Goal: Task Accomplishment & Management: Complete application form

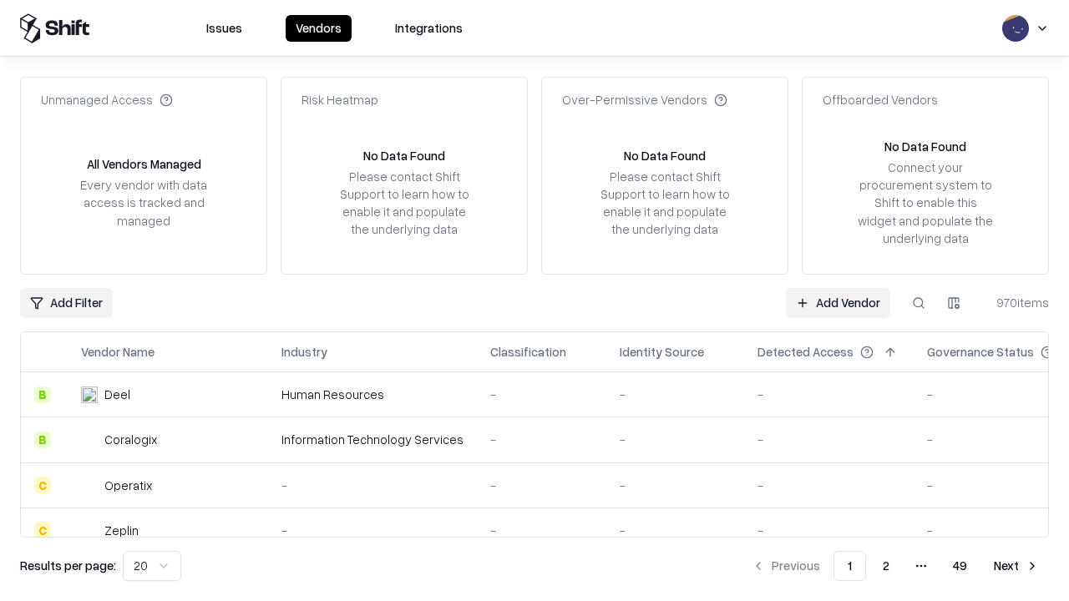
click at [838, 302] on link "Add Vendor" at bounding box center [838, 303] width 104 height 30
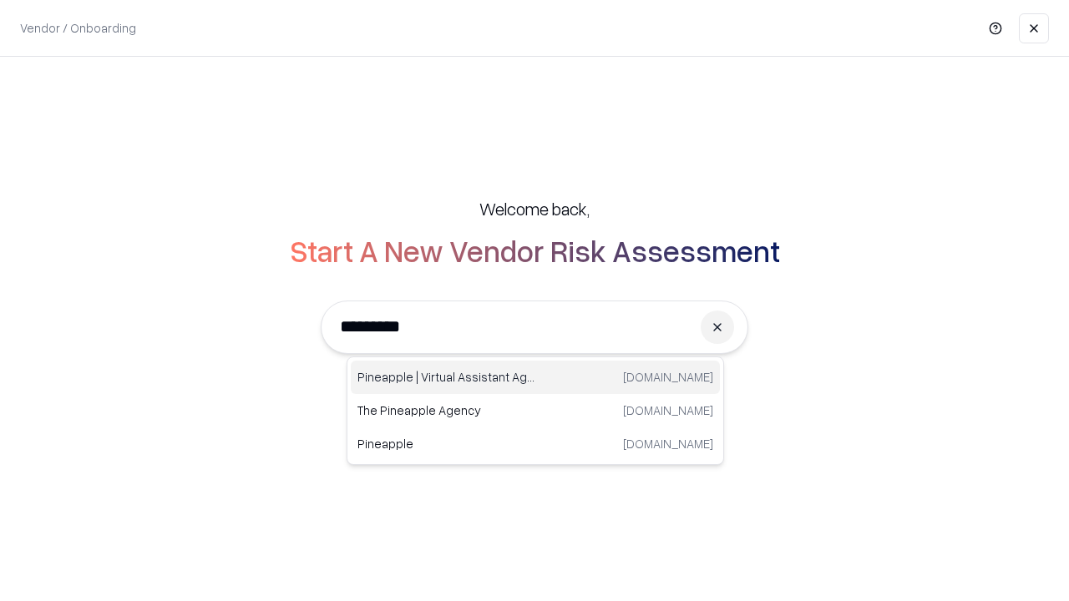
click at [535, 377] on div "Pineapple | Virtual Assistant Agency [DOMAIN_NAME]" at bounding box center [535, 377] width 369 height 33
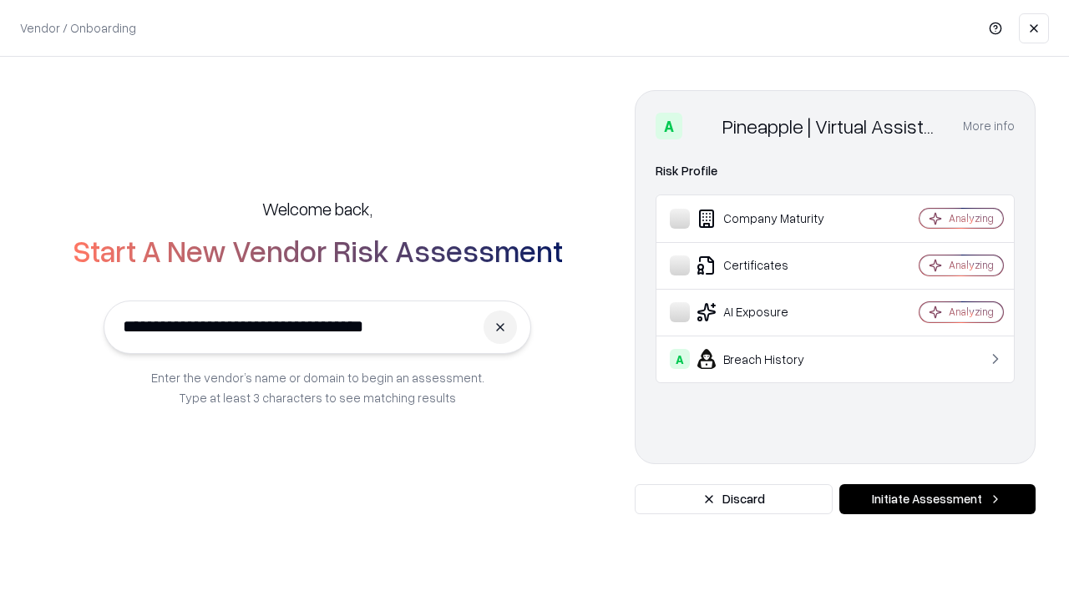
type input "**********"
click at [937, 499] on button "Initiate Assessment" at bounding box center [937, 499] width 196 height 30
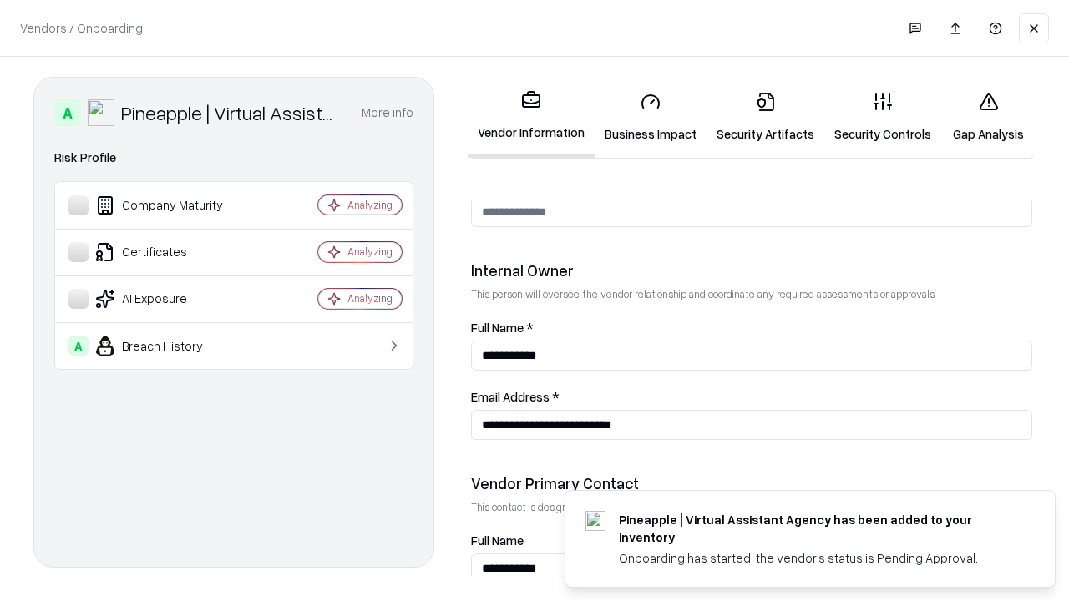
scroll to position [865, 0]
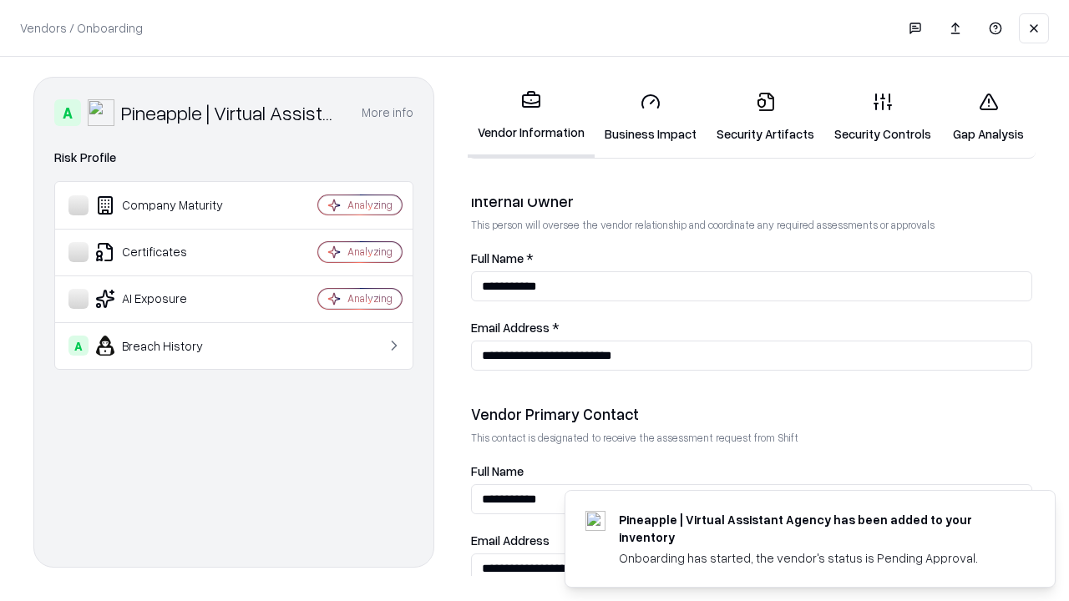
click at [651, 117] on link "Business Impact" at bounding box center [651, 118] width 112 height 78
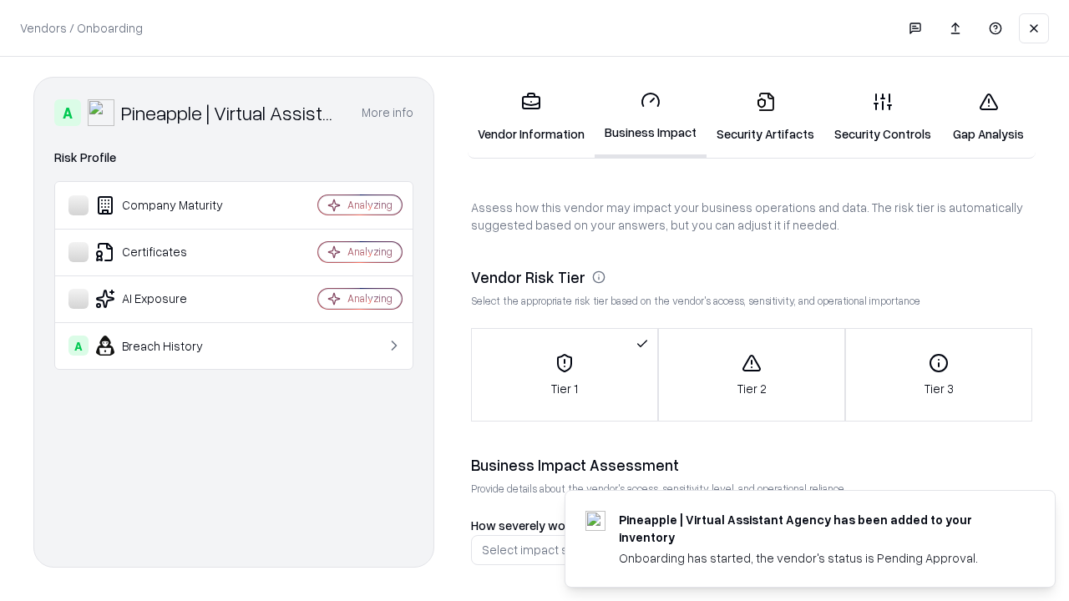
click at [988, 117] on link "Gap Analysis" at bounding box center [988, 118] width 94 height 78
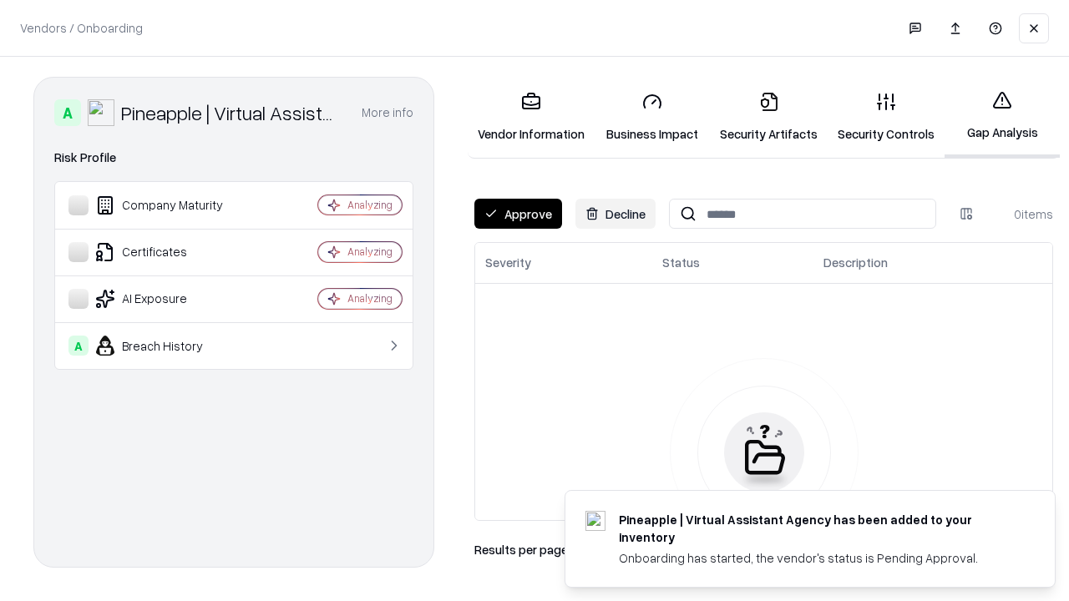
click at [518, 214] on button "Approve" at bounding box center [518, 214] width 88 height 30
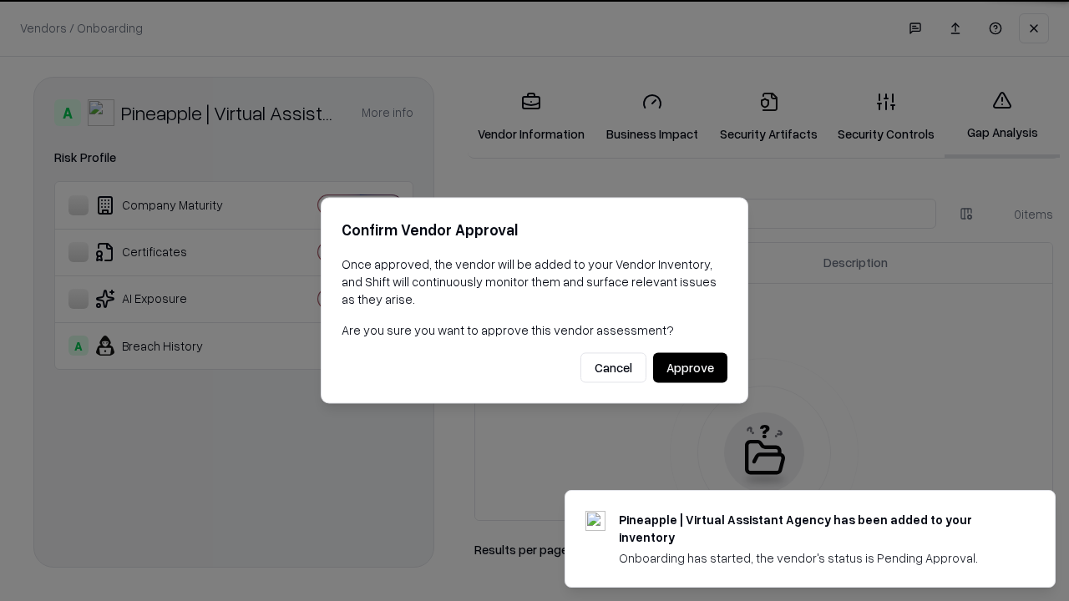
click at [690, 367] on button "Approve" at bounding box center [690, 368] width 74 height 30
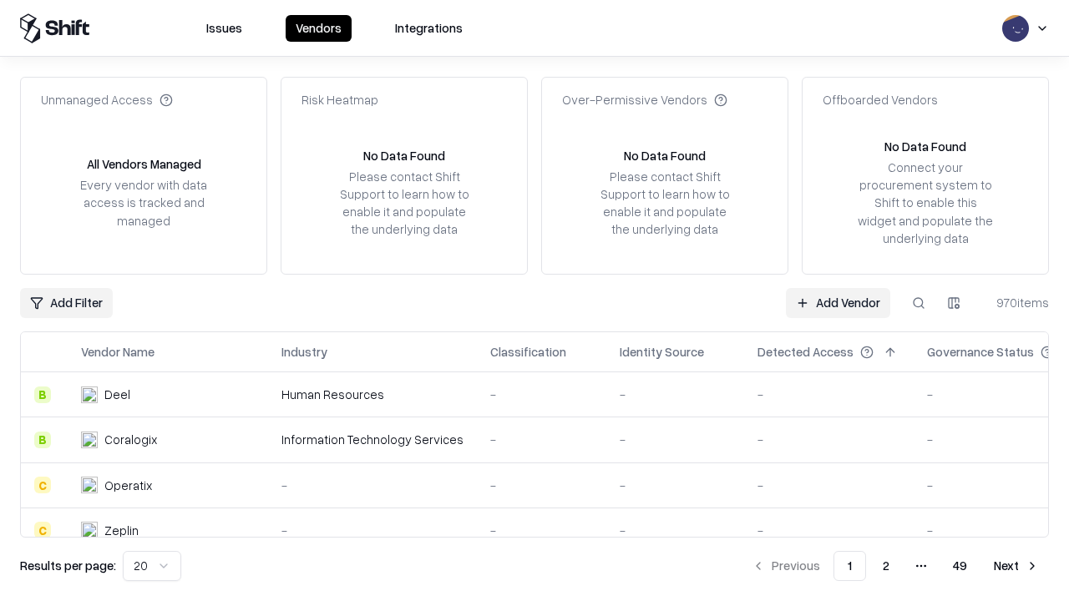
type input "**********"
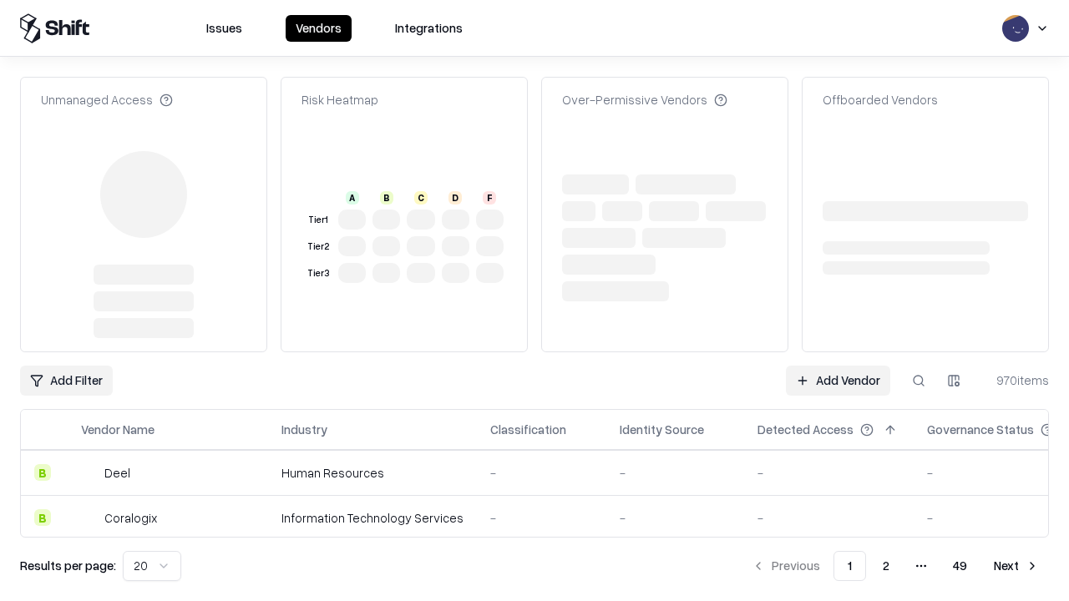
click at [838, 366] on link "Add Vendor" at bounding box center [838, 381] width 104 height 30
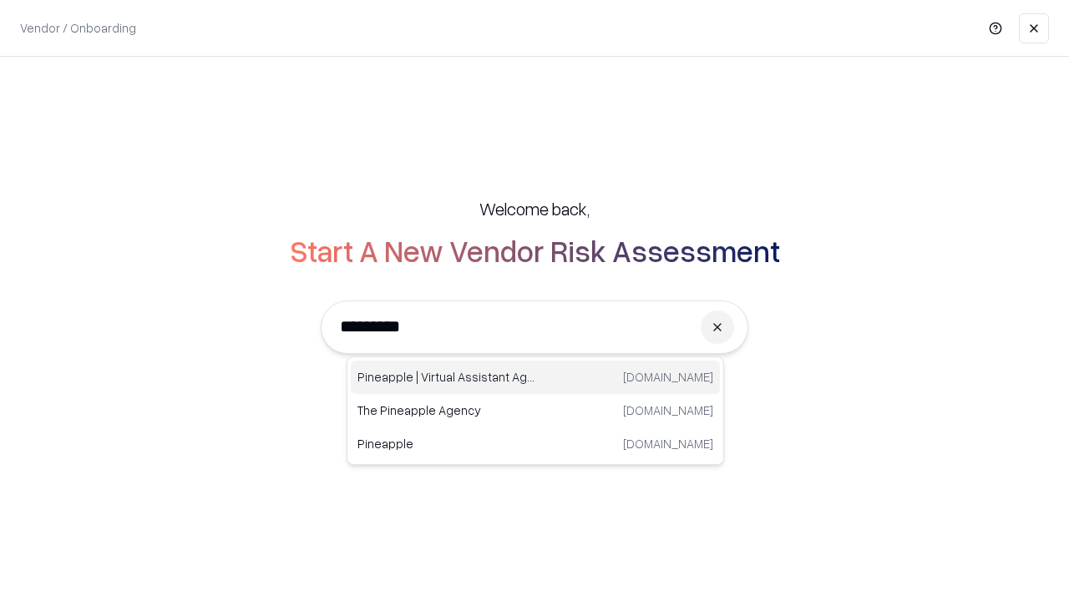
click at [535, 377] on div "Pineapple | Virtual Assistant Agency [DOMAIN_NAME]" at bounding box center [535, 377] width 369 height 33
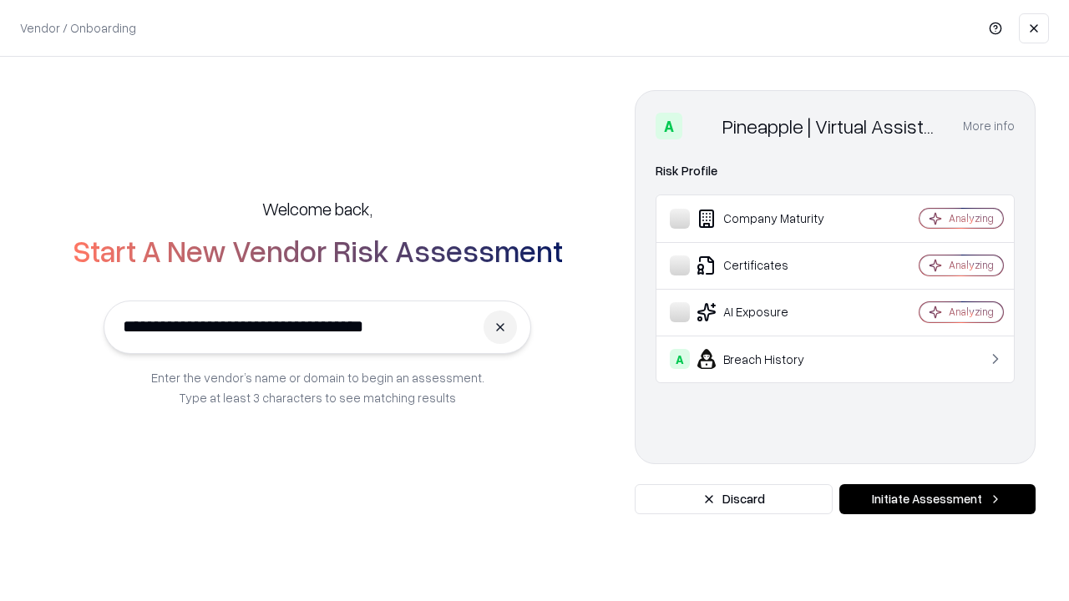
type input "**********"
click at [937, 499] on button "Initiate Assessment" at bounding box center [937, 499] width 196 height 30
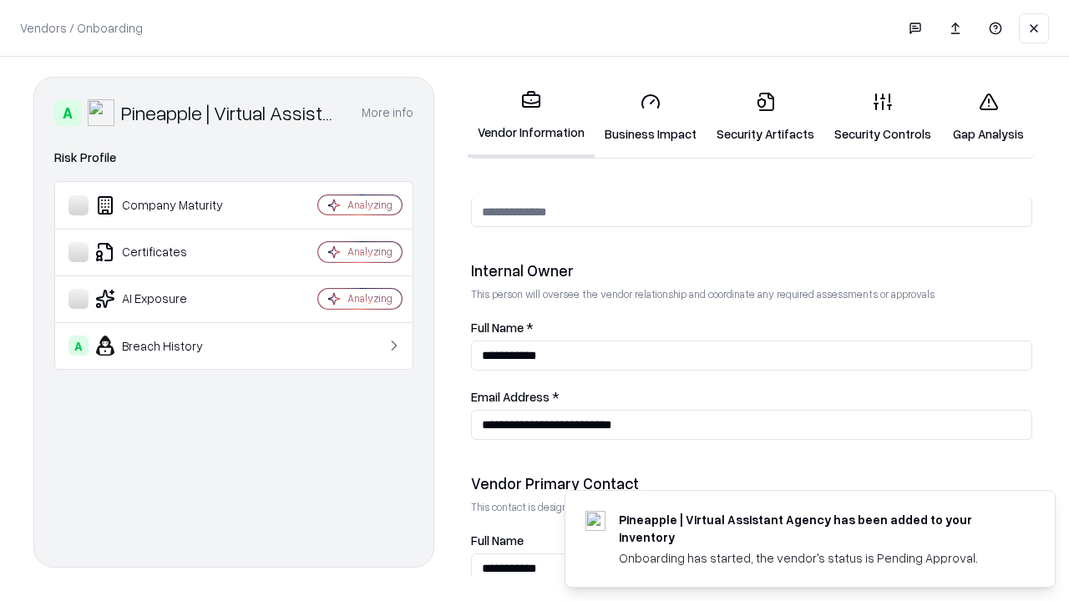
scroll to position [865, 0]
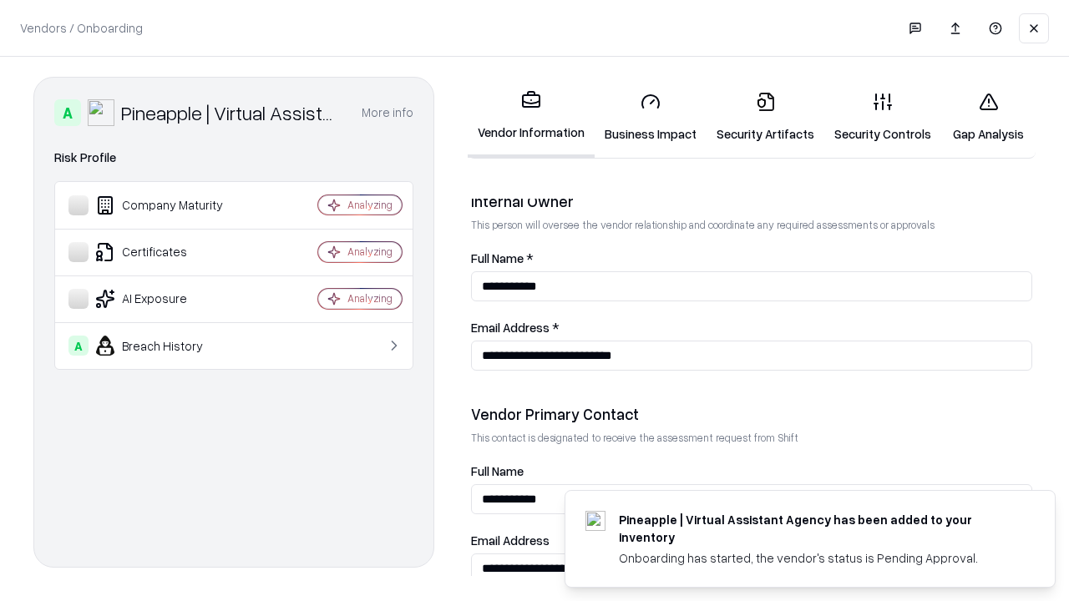
click at [988, 117] on link "Gap Analysis" at bounding box center [988, 118] width 94 height 78
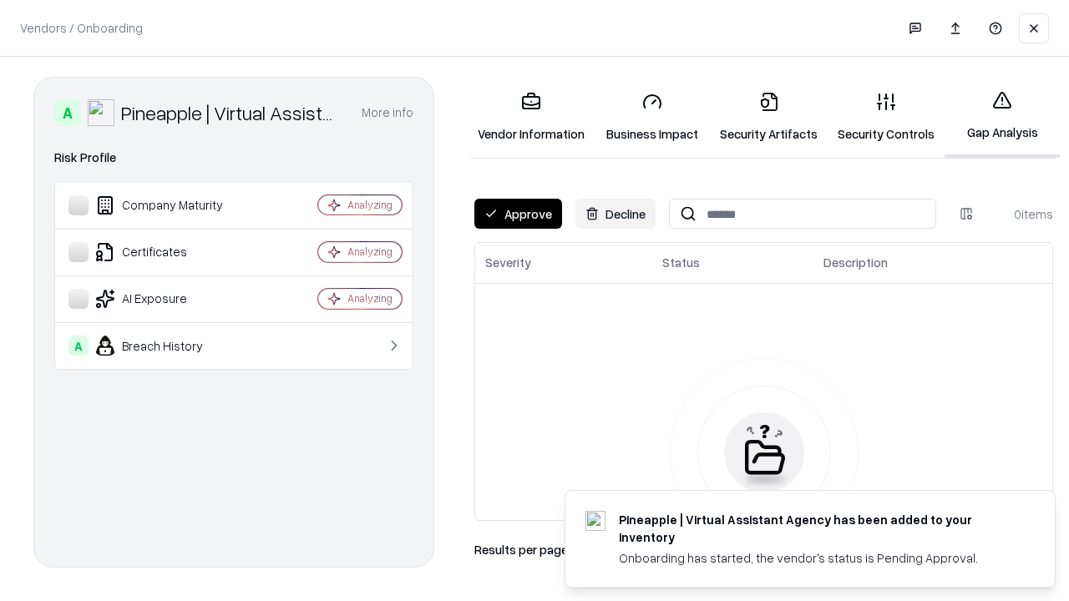
click at [518, 214] on button "Approve" at bounding box center [518, 214] width 88 height 30
